Goal: Check status: Check status

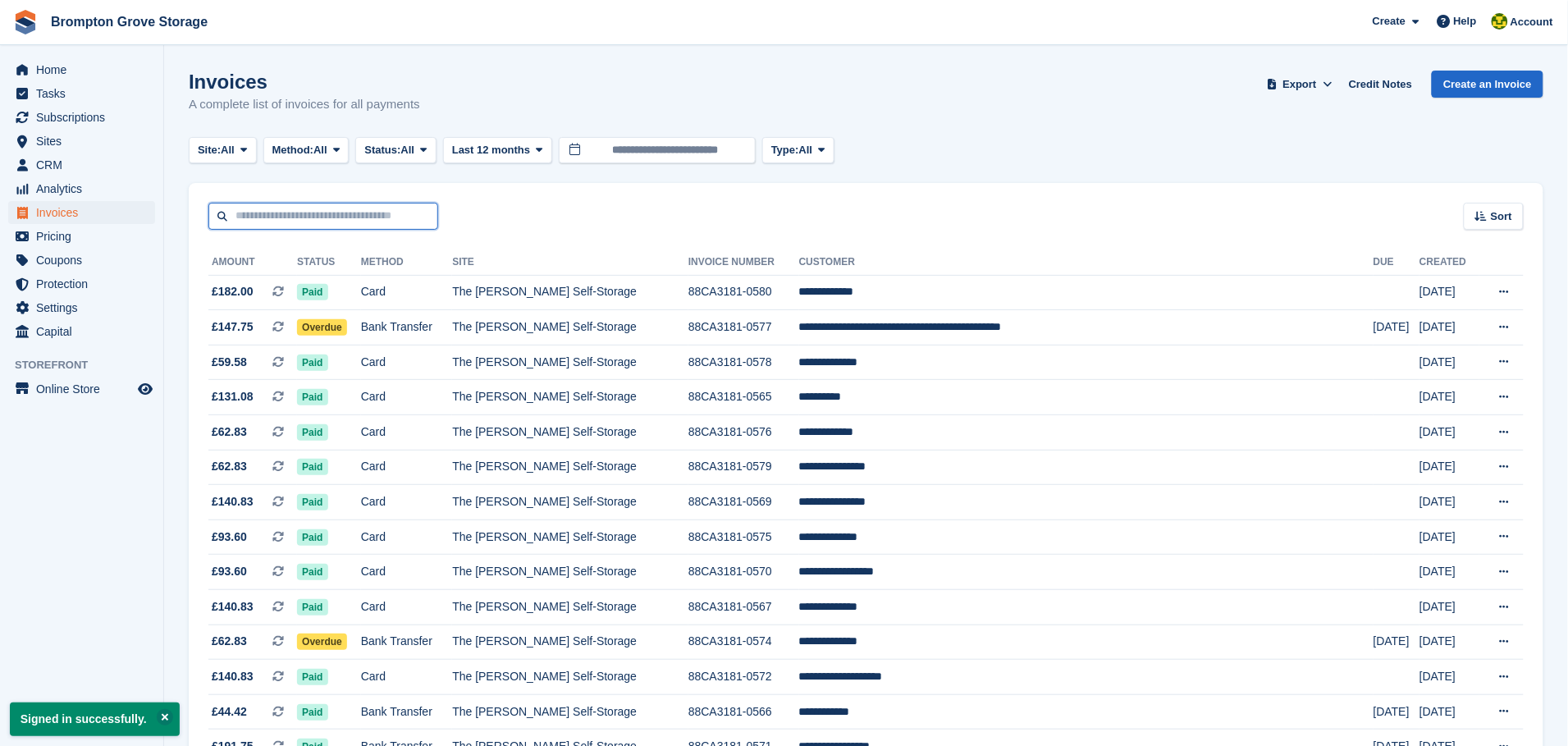
click at [378, 211] on input "text" at bounding box center [322, 216] width 230 height 27
type input "***"
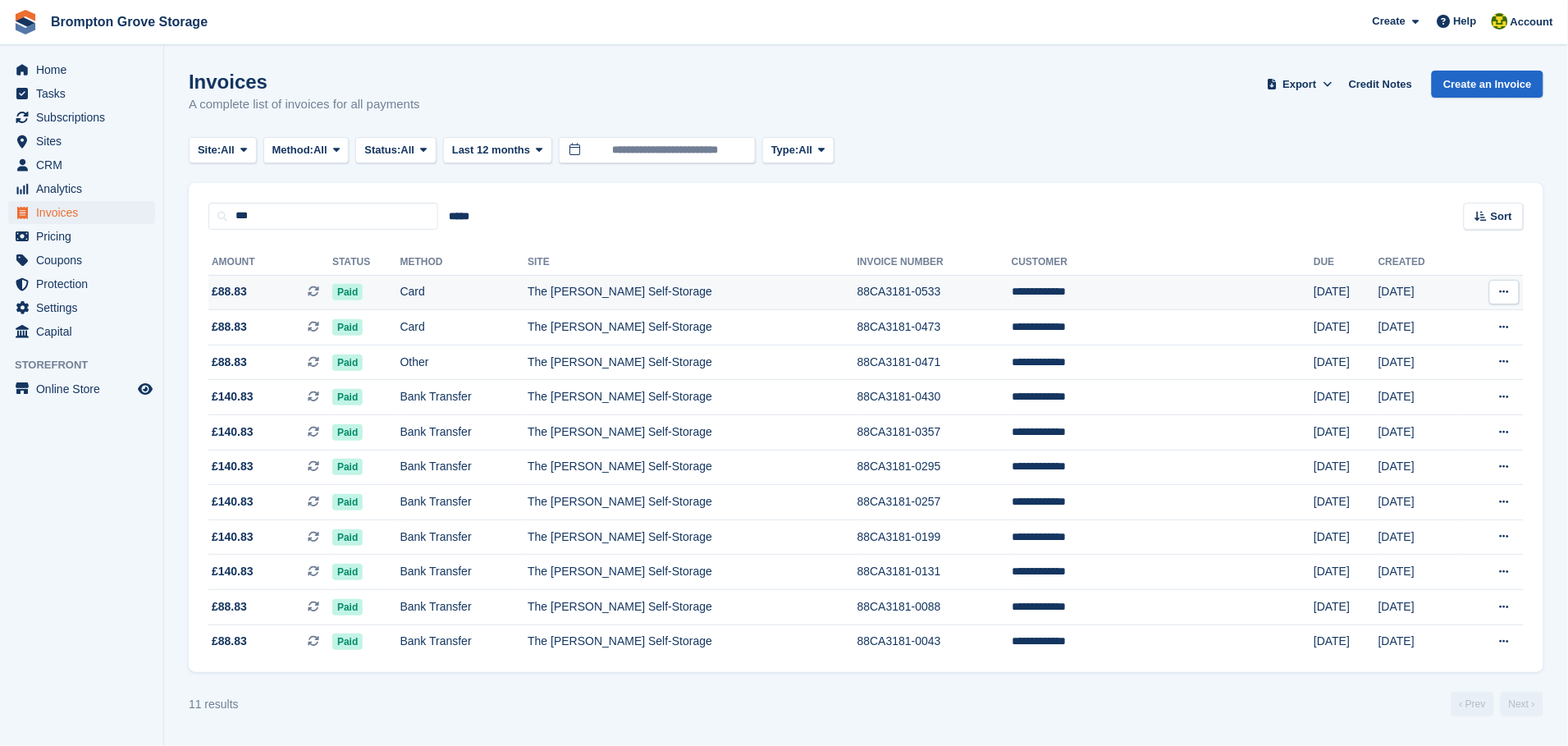
click at [623, 283] on td "The [PERSON_NAME] Self-Storage" at bounding box center [692, 291] width 330 height 35
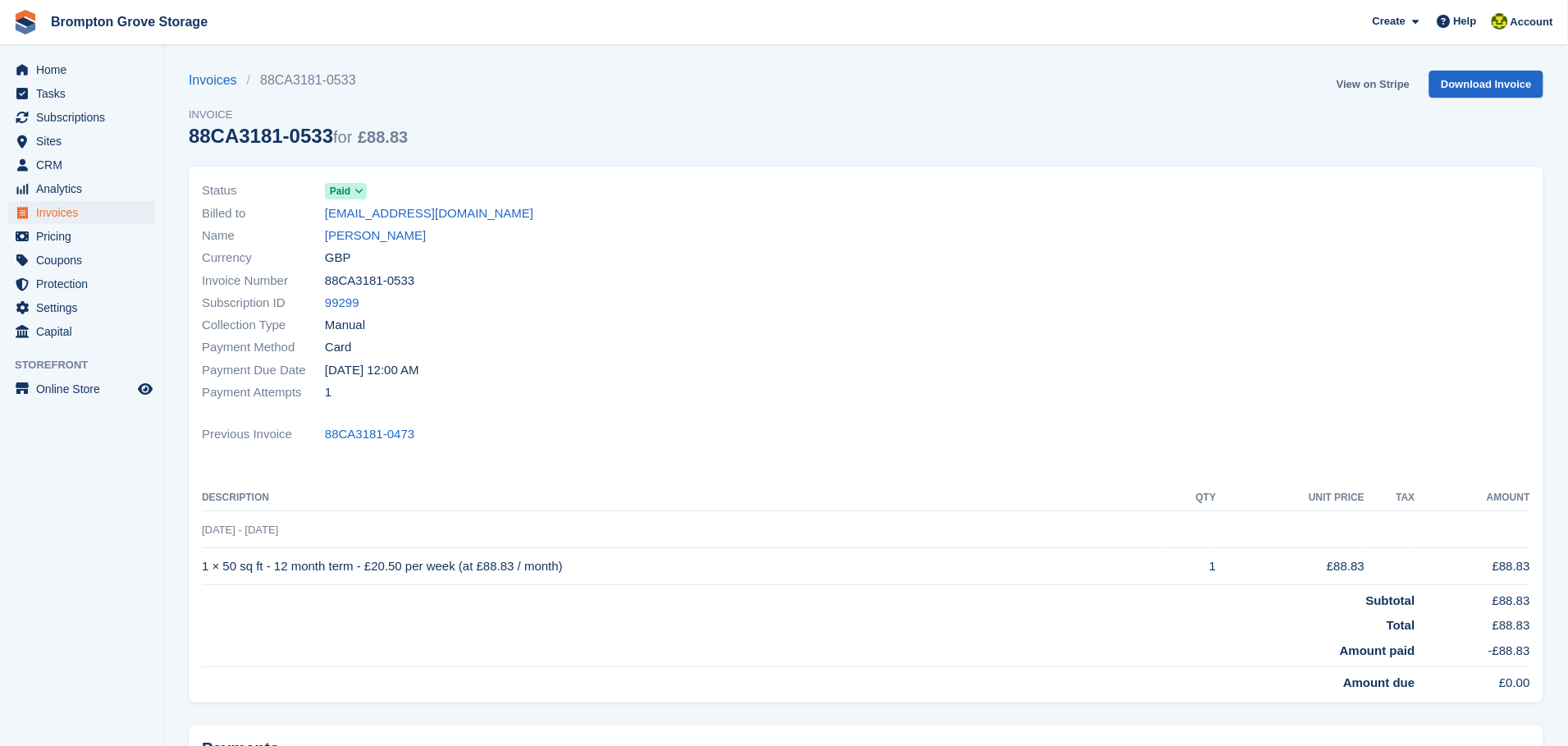
click at [1362, 83] on link "View on Stripe" at bounding box center [1373, 84] width 87 height 27
